Goal: Task Accomplishment & Management: Use online tool/utility

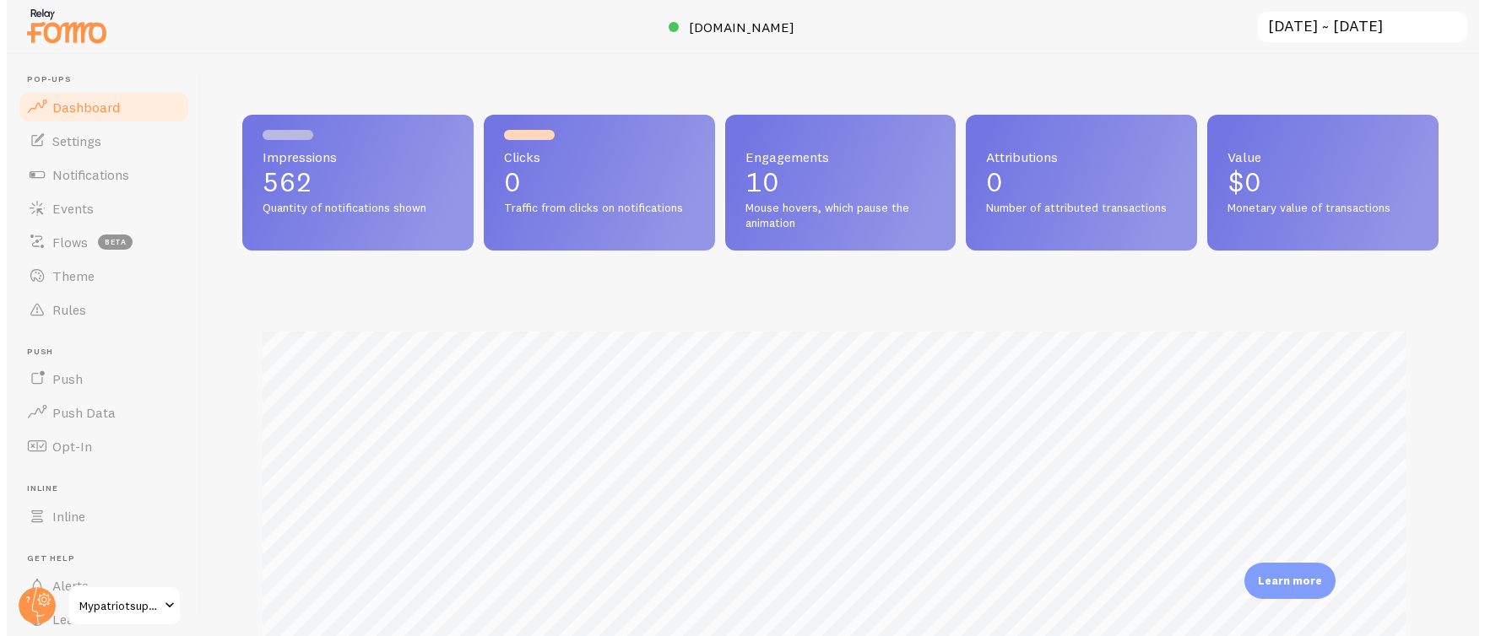
scroll to position [443, 1196]
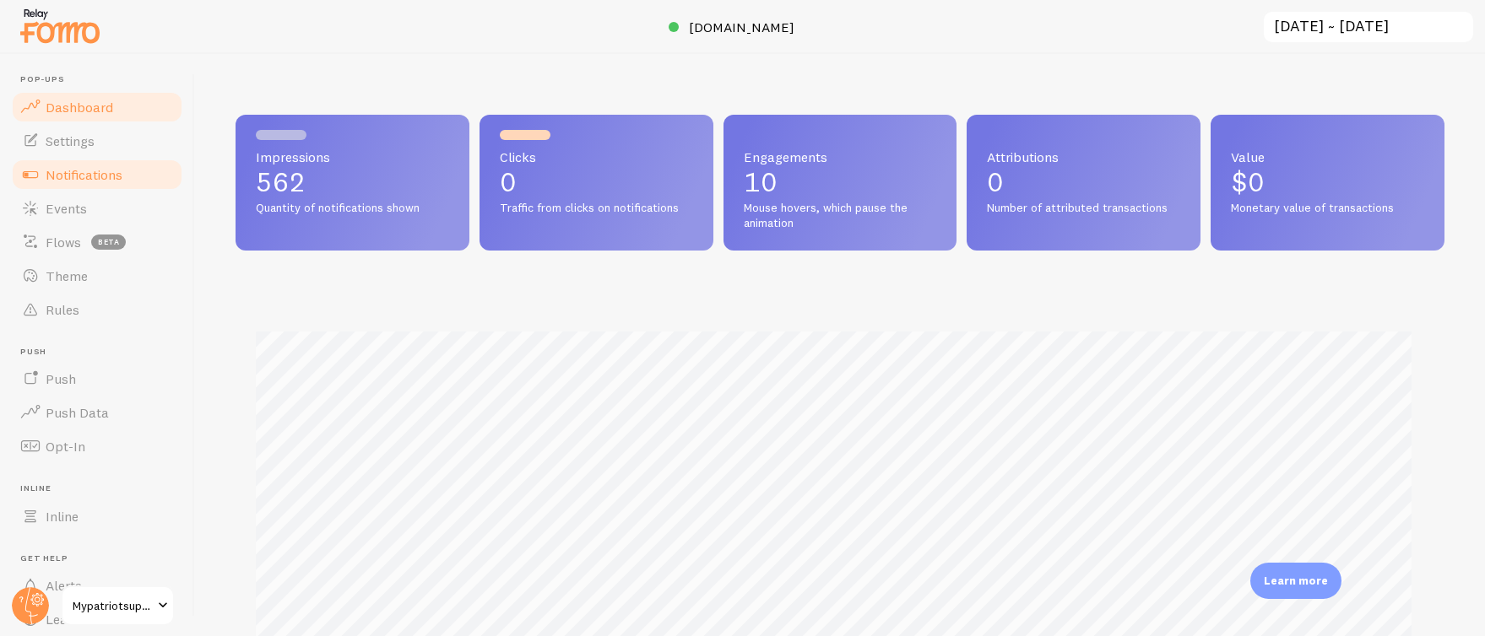
click at [108, 181] on span "Notifications" at bounding box center [84, 174] width 77 height 17
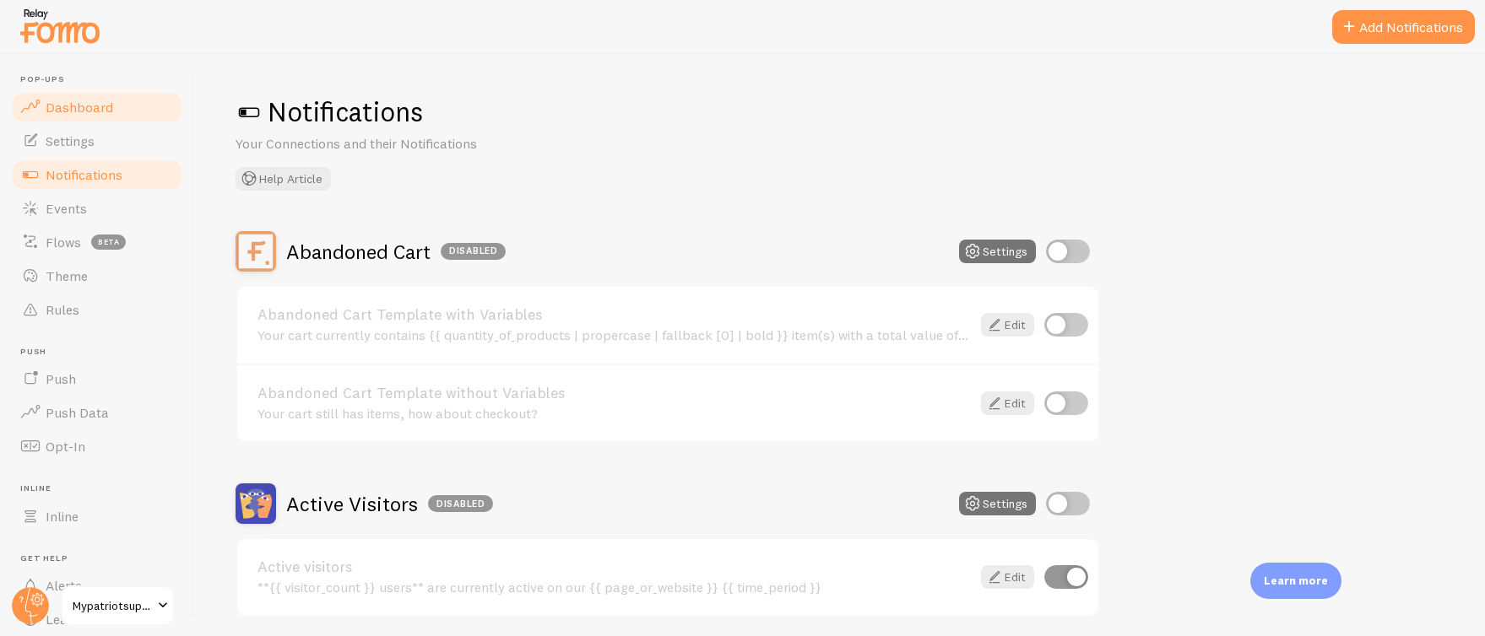
click at [82, 102] on span "Dashboard" at bounding box center [80, 107] width 68 height 17
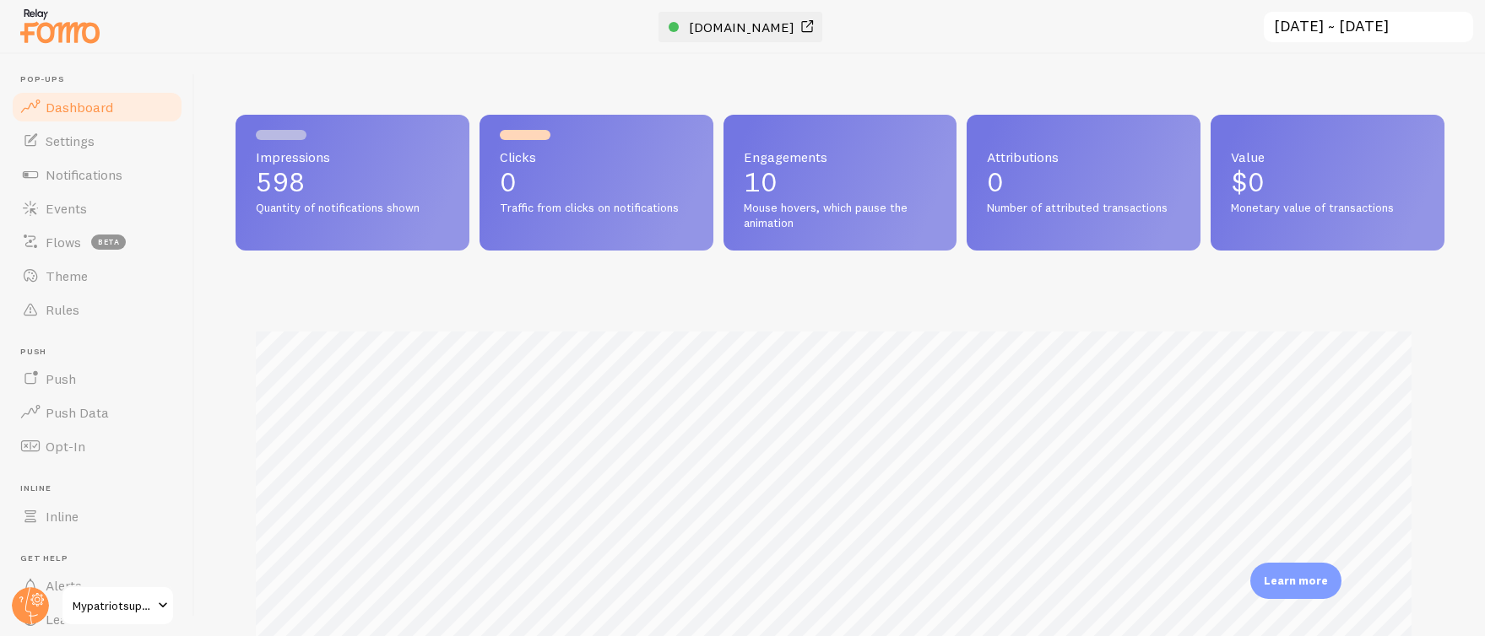
scroll to position [443, 1196]
click at [723, 26] on span "[DOMAIN_NAME]" at bounding box center [742, 27] width 106 height 17
click at [73, 161] on link "Notifications" at bounding box center [97, 175] width 174 height 34
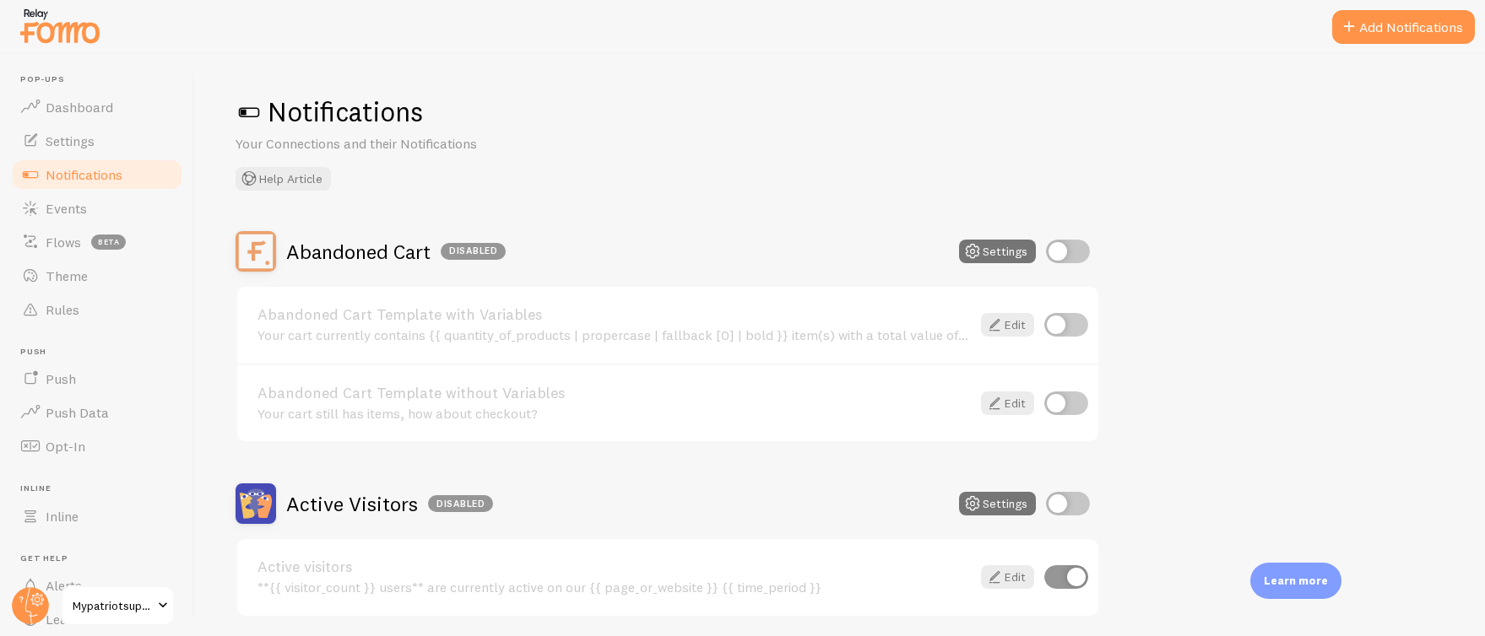
click at [122, 177] on span "Notifications" at bounding box center [84, 174] width 77 height 17
click at [1435, 24] on button "Add Notifications" at bounding box center [1403, 27] width 143 height 34
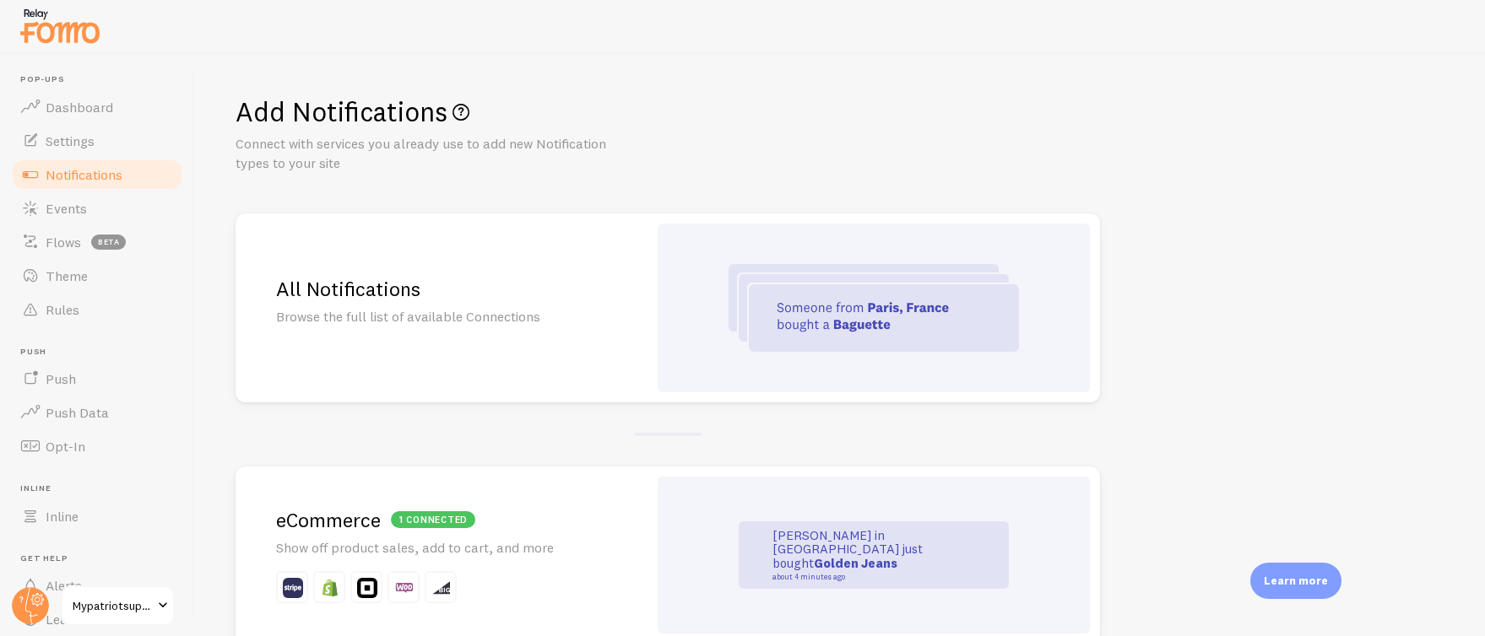
click at [356, 284] on h2 "All Notifications" at bounding box center [441, 289] width 331 height 26
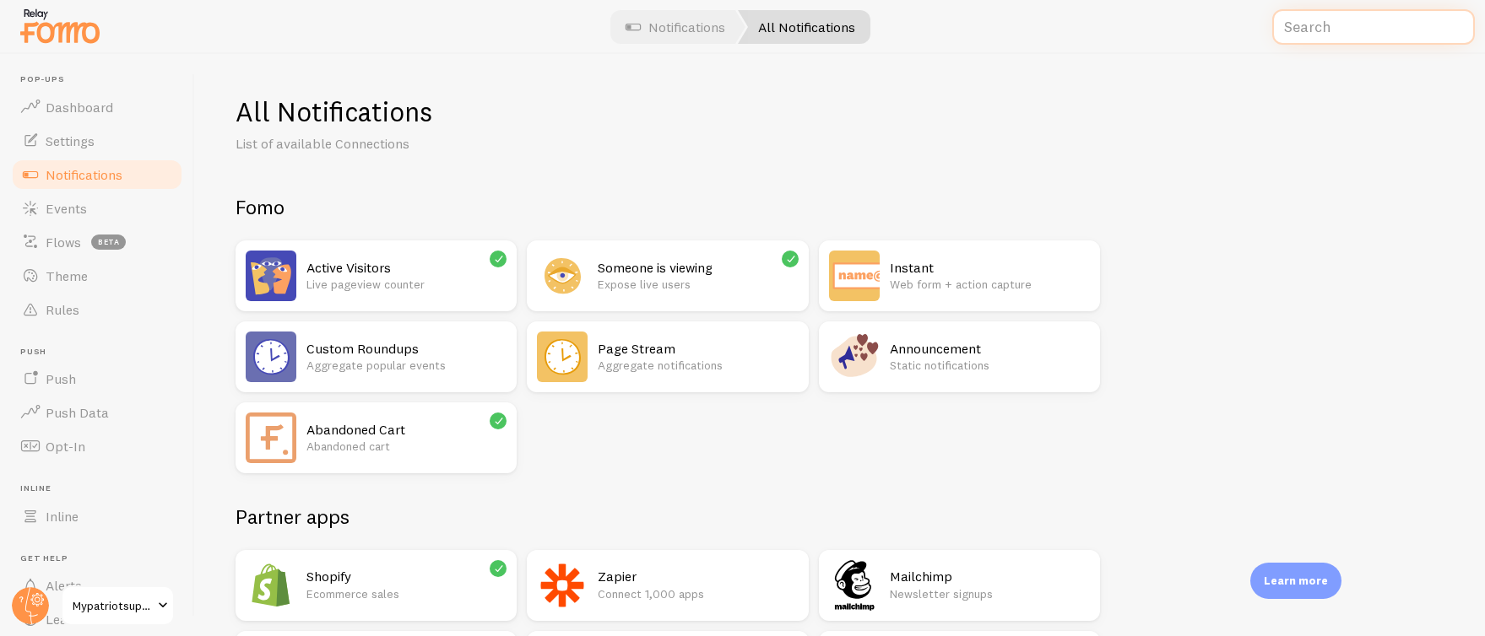
click at [1396, 31] on input "text" at bounding box center [1373, 27] width 203 height 36
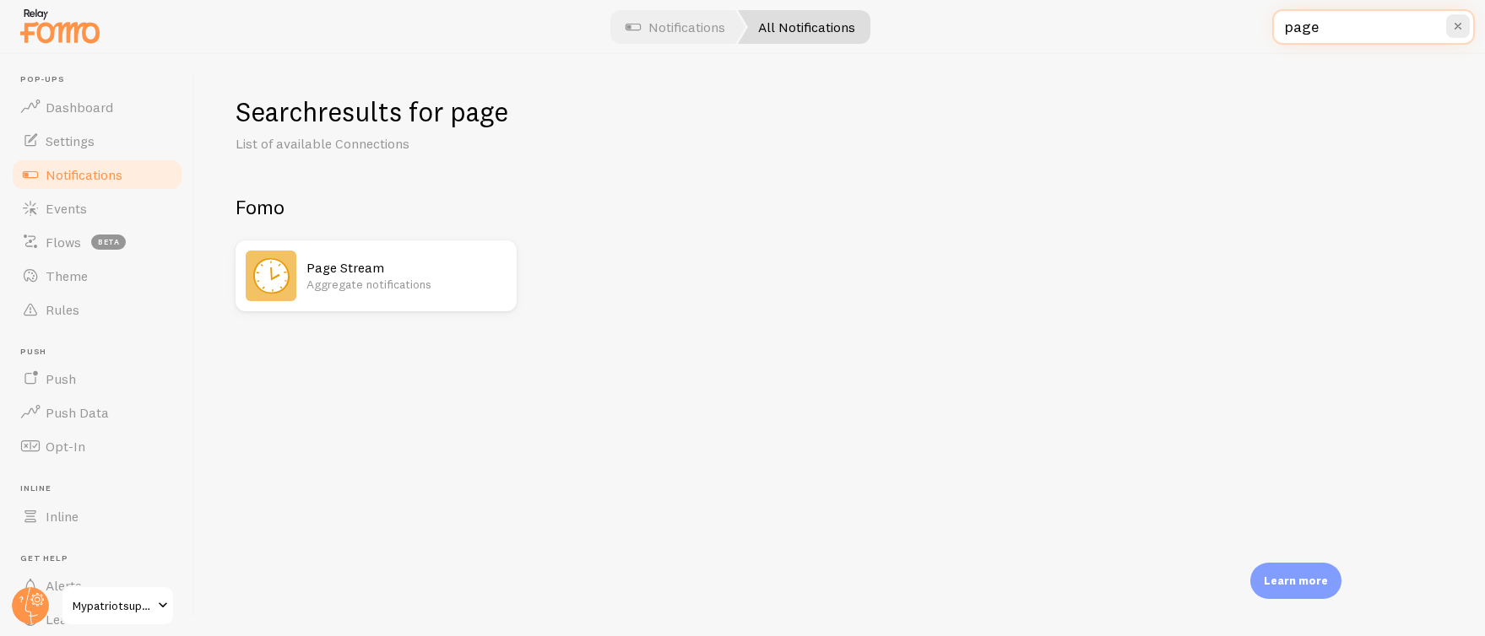
type input "page"
click at [376, 269] on h2 "Page Stream" at bounding box center [406, 268] width 200 height 18
